Goal: Information Seeking & Learning: Learn about a topic

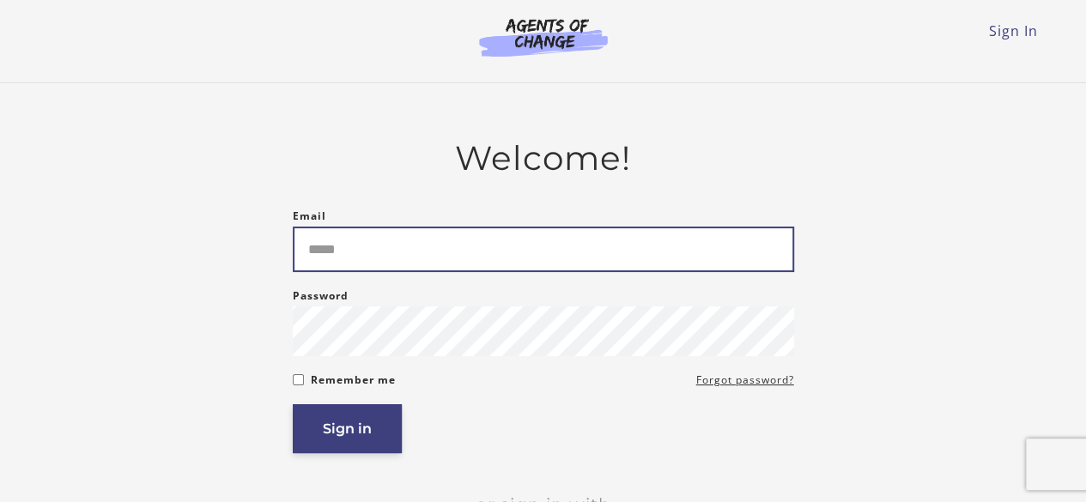
type input "**********"
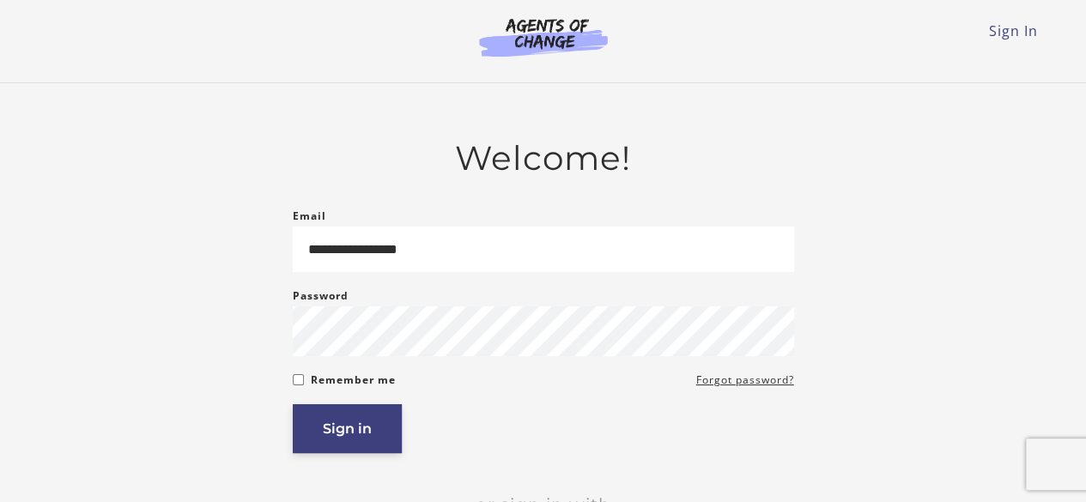
click at [338, 435] on button "Sign in" at bounding box center [347, 428] width 109 height 49
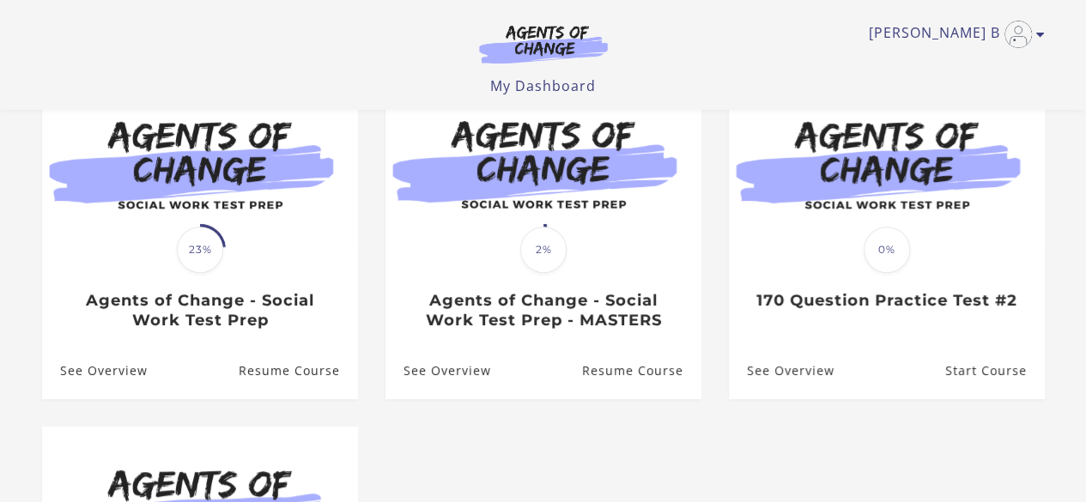
scroll to position [198, 0]
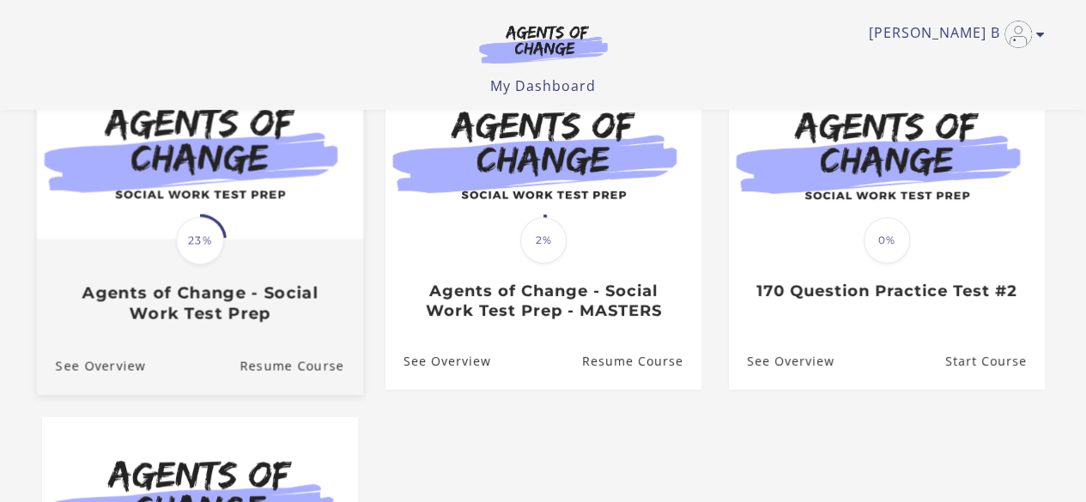
click at [185, 200] on img at bounding box center [199, 151] width 326 height 176
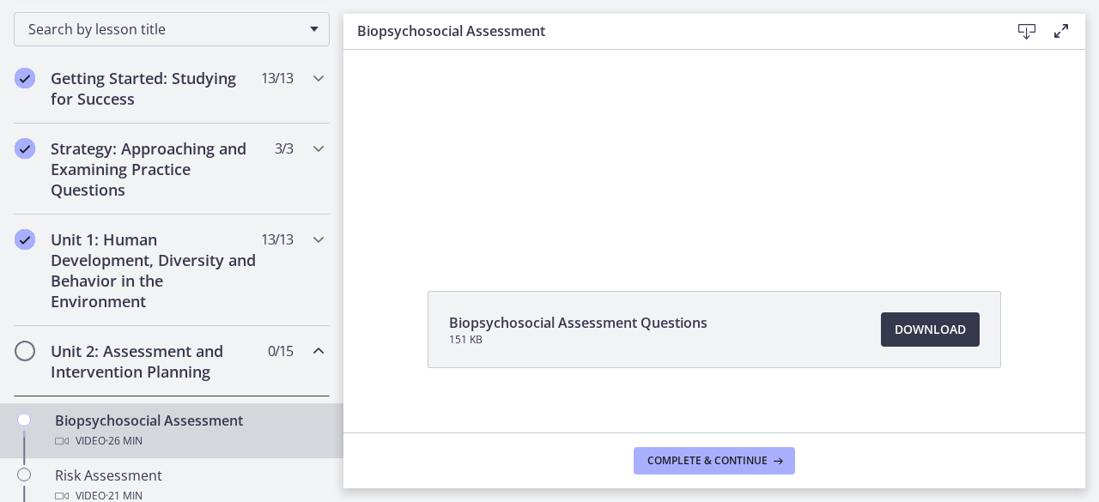
scroll to position [100, 0]
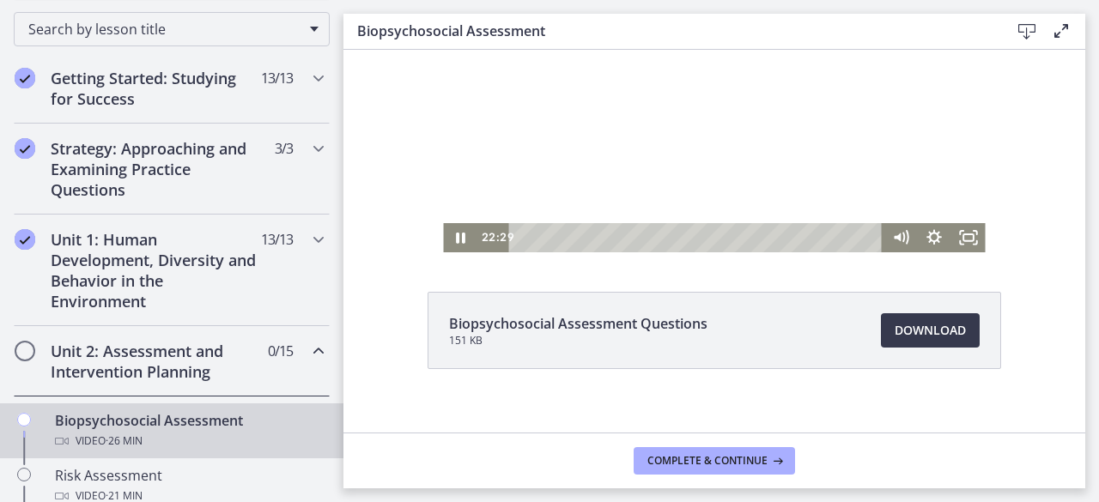
click at [582, 155] on div at bounding box center [714, 100] width 542 height 303
click at [458, 239] on icon "Play Video" at bounding box center [462, 238] width 9 height 12
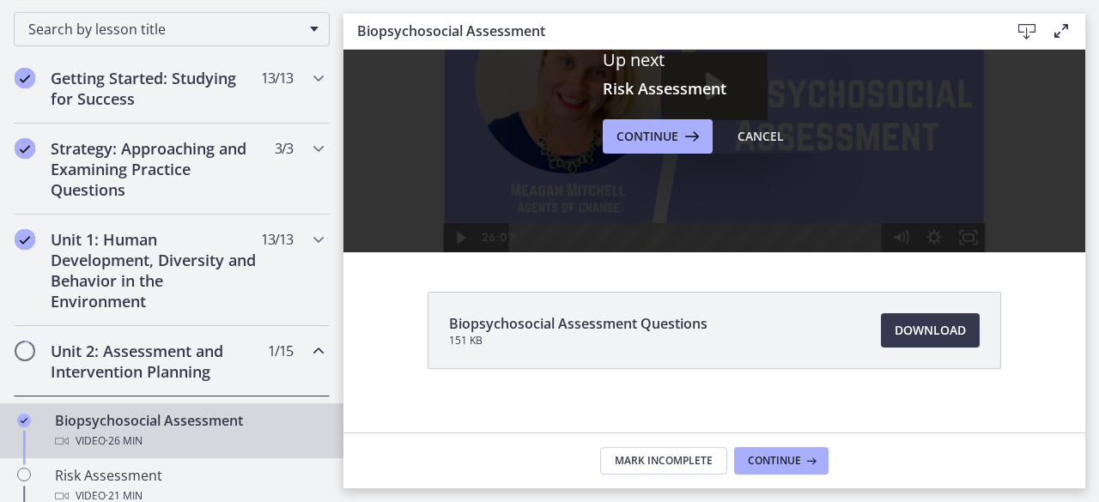
scroll to position [0, 0]
click at [678, 136] on icon at bounding box center [690, 136] width 24 height 21
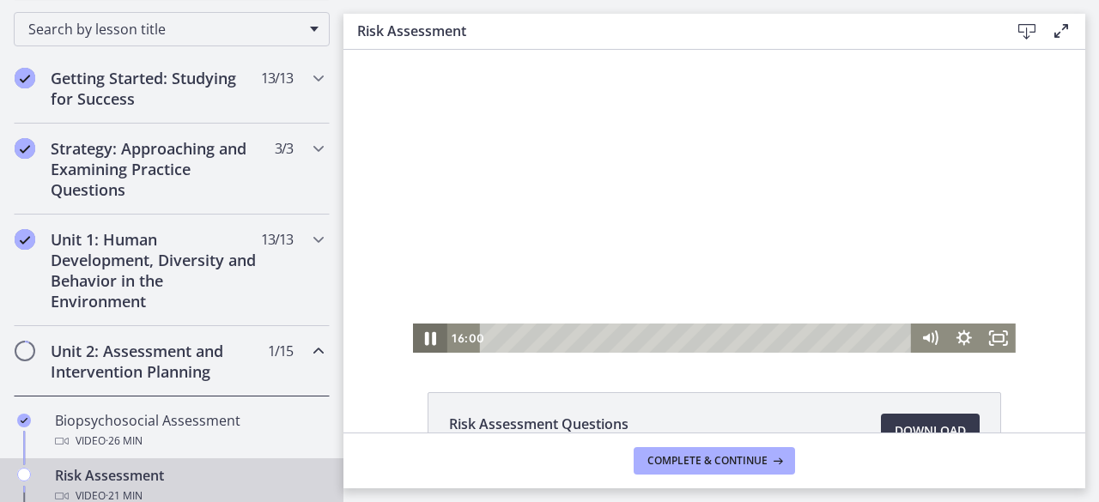
click at [428, 344] on icon "Pause" at bounding box center [430, 339] width 11 height 14
click at [428, 344] on icon "Play Video" at bounding box center [431, 338] width 41 height 35
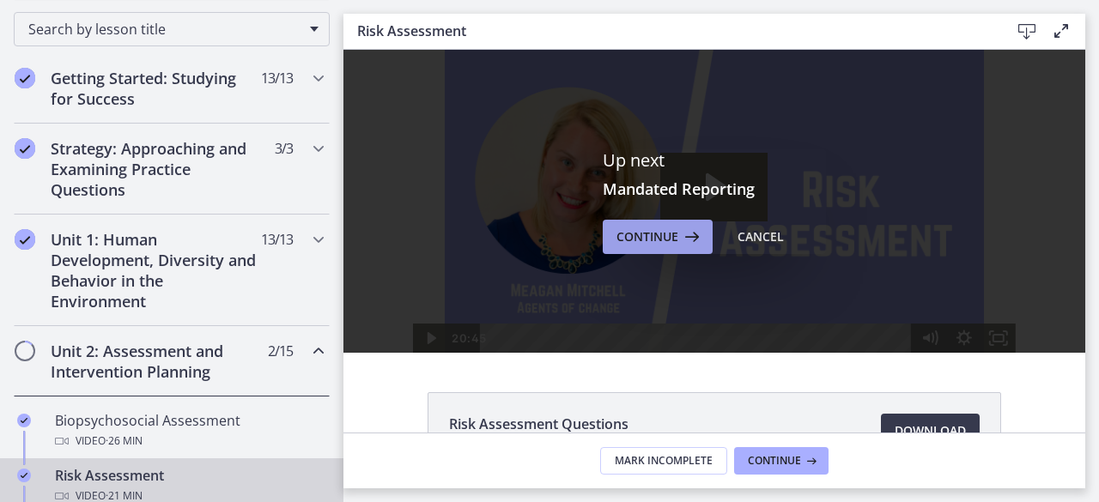
click at [633, 222] on button "Continue" at bounding box center [658, 237] width 110 height 34
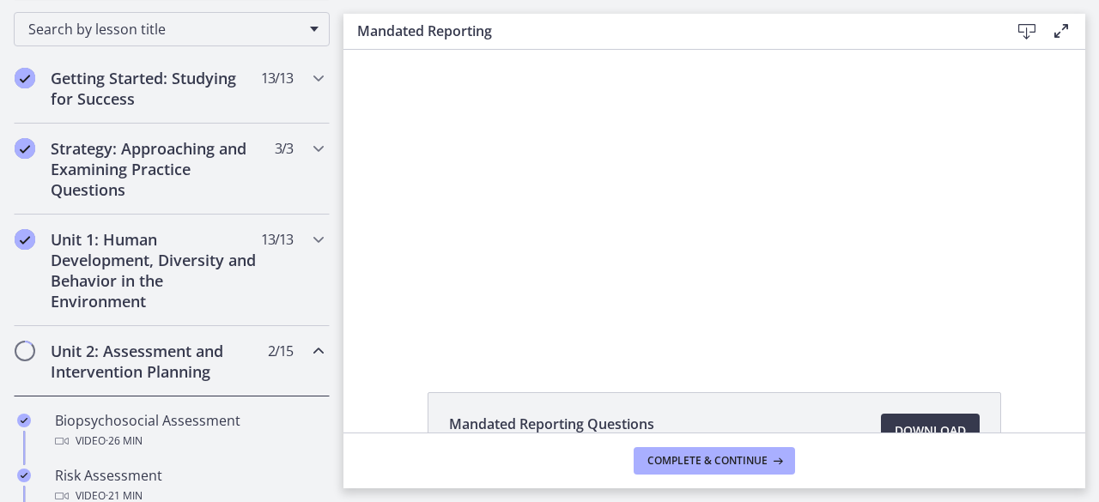
click at [633, 222] on div at bounding box center [714, 201] width 603 height 303
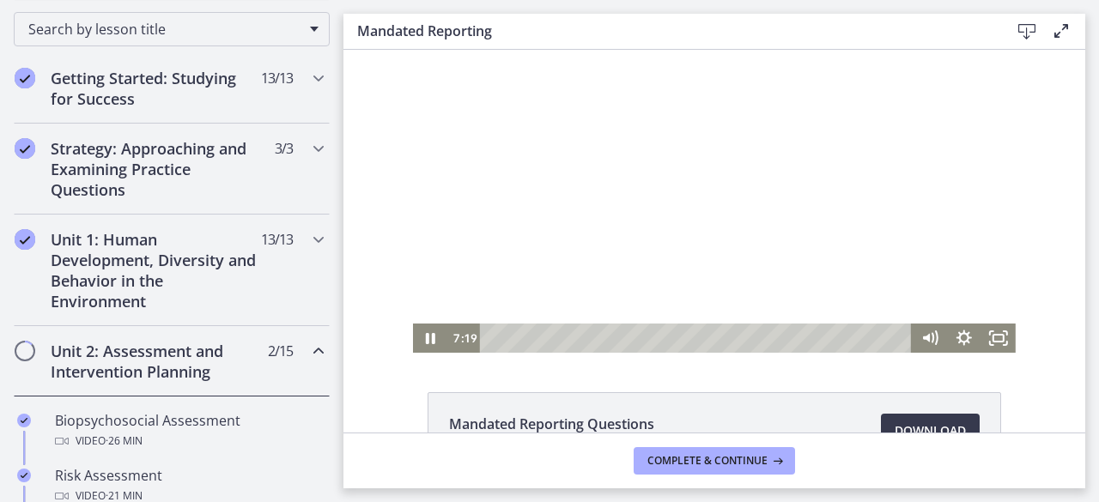
click at [771, 188] on div at bounding box center [714, 201] width 603 height 303
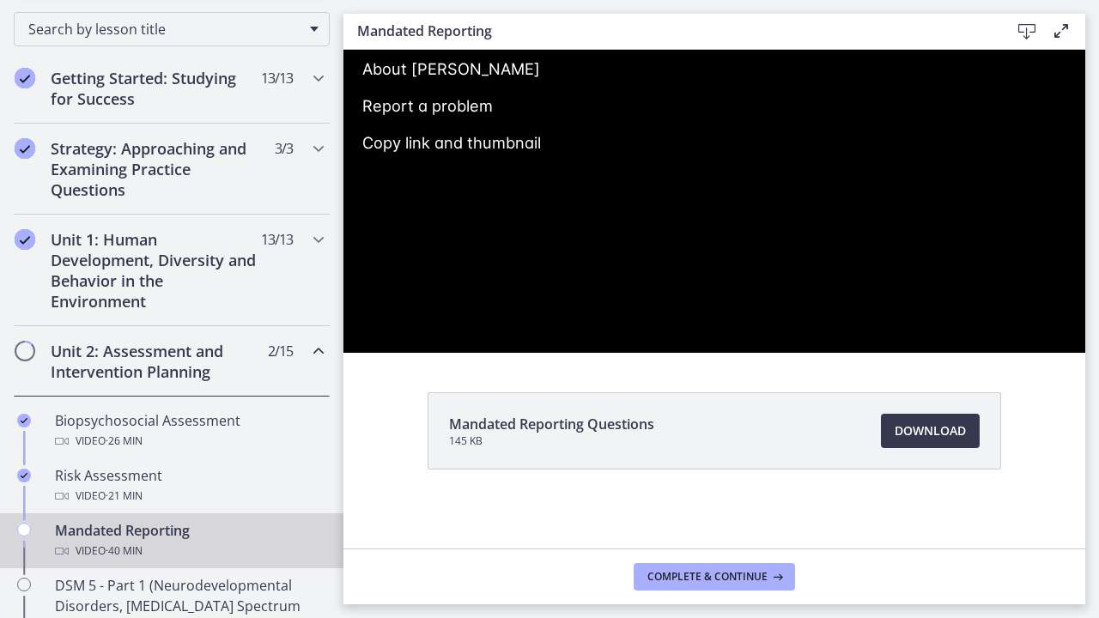
click at [1085, 313] on div at bounding box center [714, 201] width 742 height 303
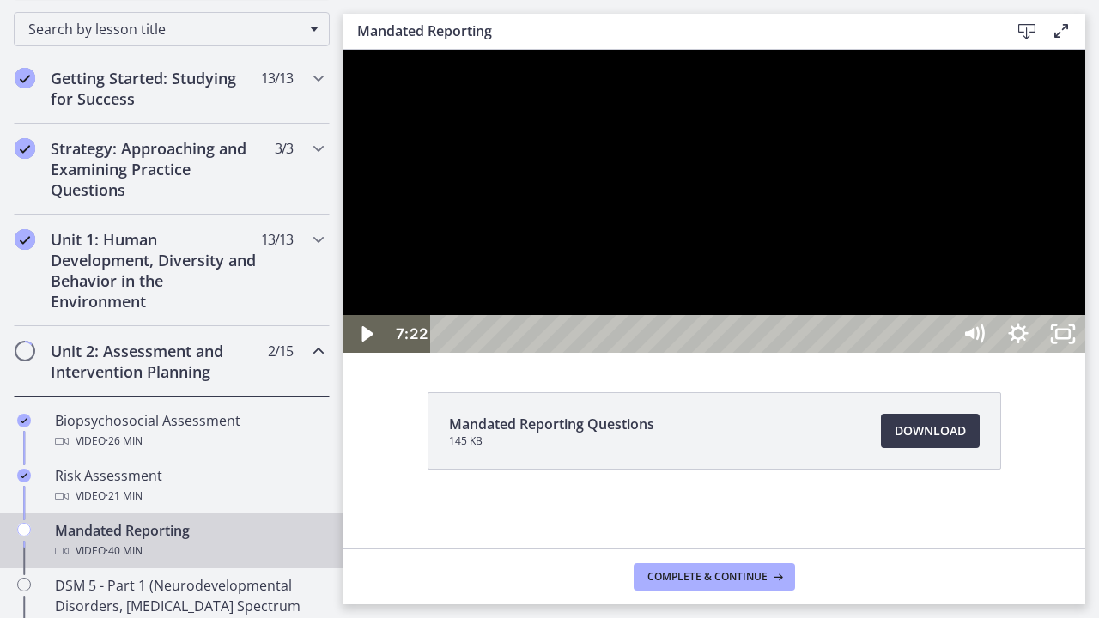
click at [854, 353] on div at bounding box center [714, 201] width 742 height 303
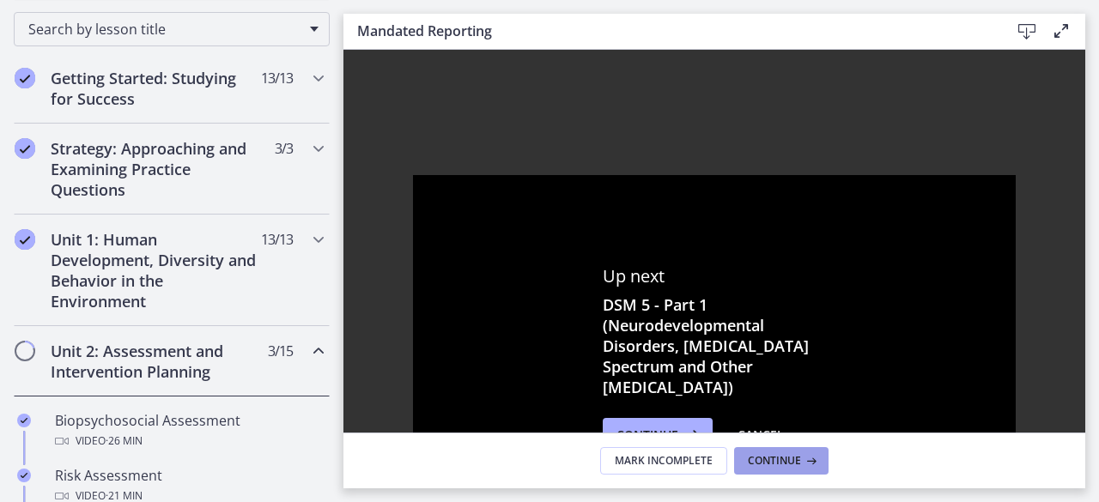
drag, startPoint x: 781, startPoint y: 467, endPoint x: 692, endPoint y: 297, distance: 192.1
click at [692, 297] on div "Up next DSM 5 - Part 1 (Neurodevelopmental Disorders, Schizophrenia Spectrum an…" at bounding box center [714, 269] width 742 height 439
click at [686, 426] on icon at bounding box center [690, 435] width 24 height 21
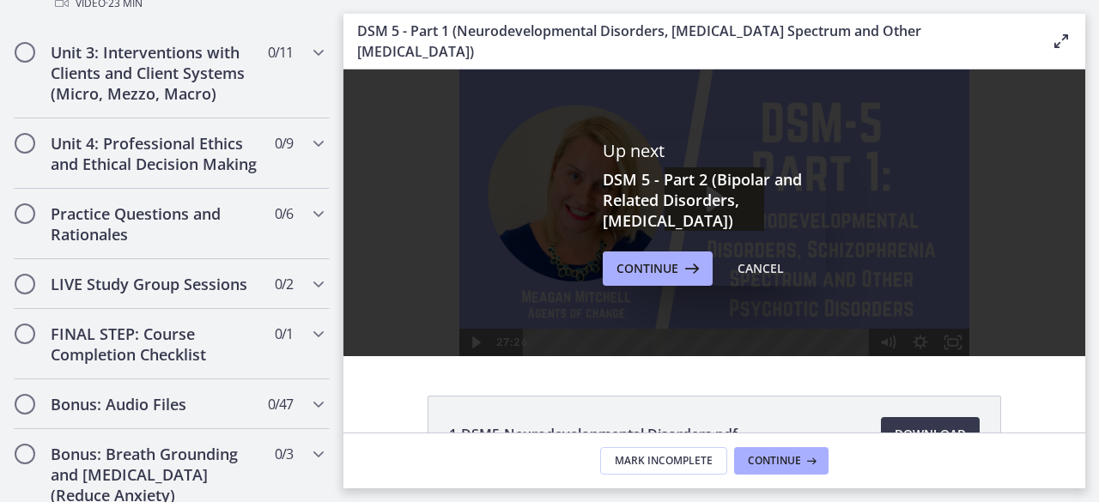
scroll to position [1863, 0]
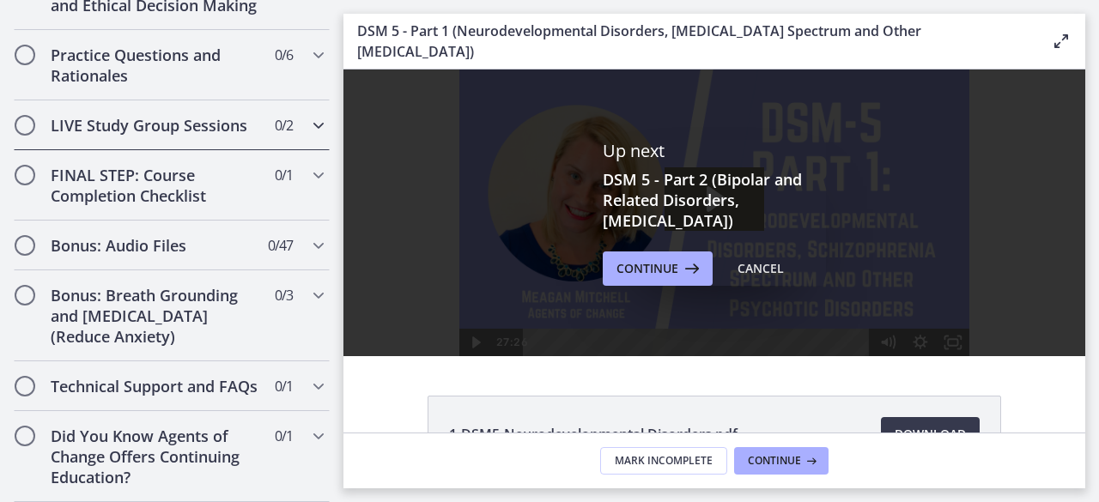
click at [155, 115] on h2 "LIVE Study Group Sessions" at bounding box center [156, 125] width 210 height 21
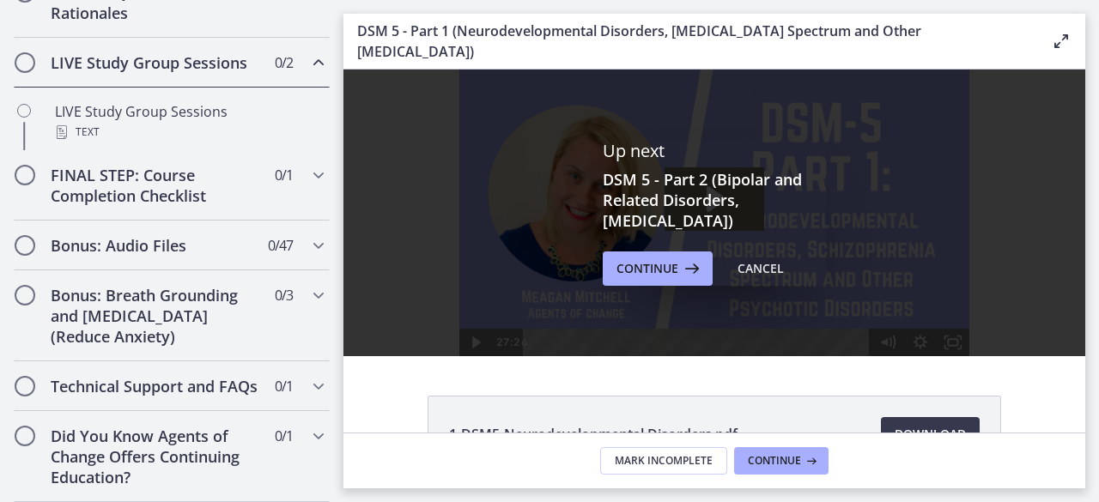
scroll to position [799, 0]
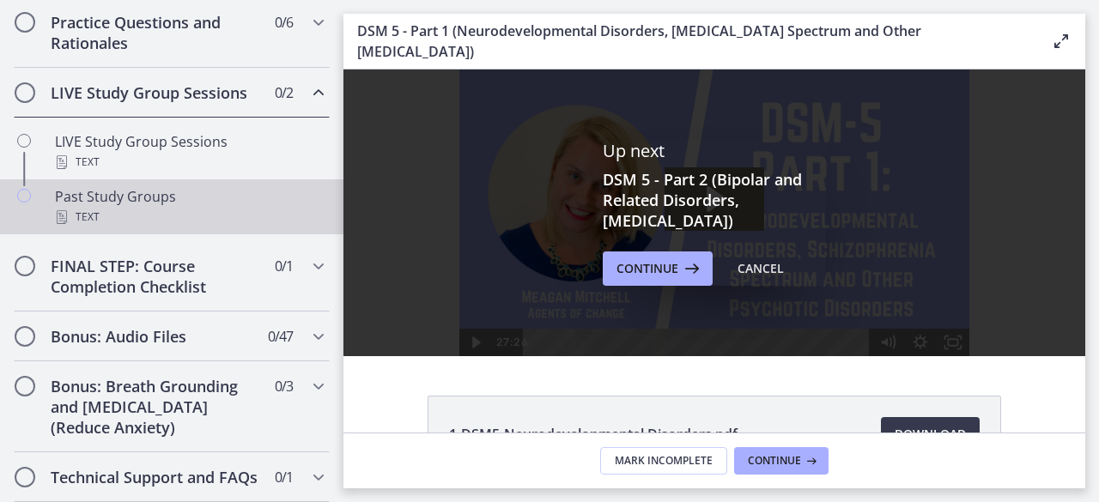
click at [137, 228] on div "Text" at bounding box center [189, 217] width 268 height 21
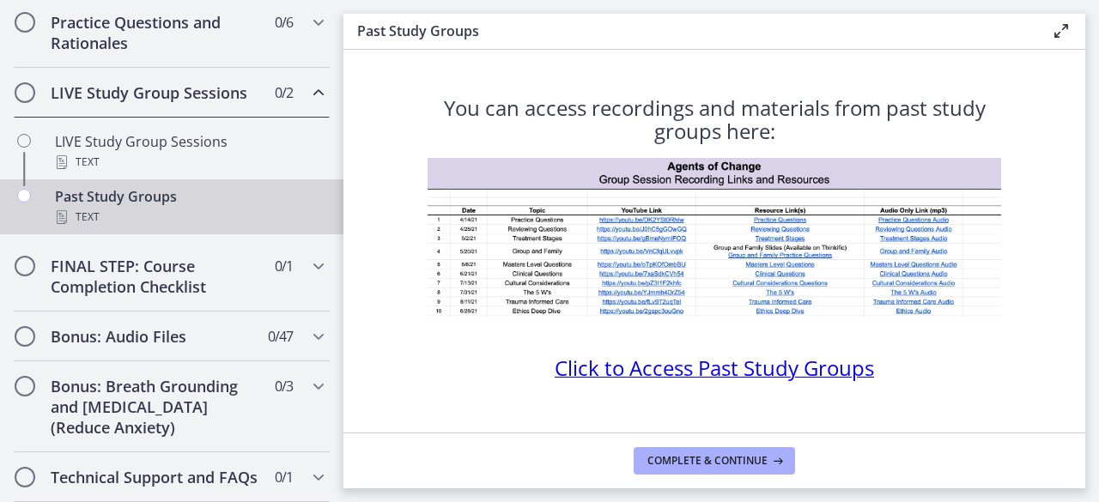
click at [709, 358] on span "Click to Access Past Study Groups" at bounding box center [714, 368] width 319 height 28
